Goal: Task Accomplishment & Management: Use online tool/utility

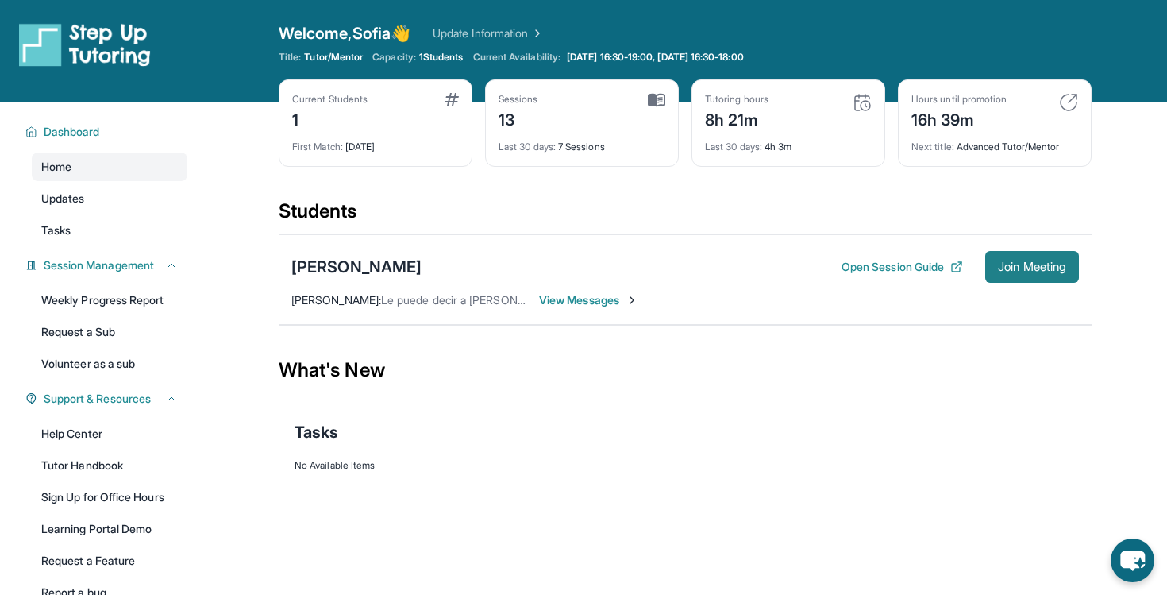
click at [1011, 272] on span "Join Meeting" at bounding box center [1032, 267] width 68 height 10
click at [1038, 264] on span "Join Meeting" at bounding box center [1032, 267] width 68 height 10
